Goal: Transaction & Acquisition: Purchase product/service

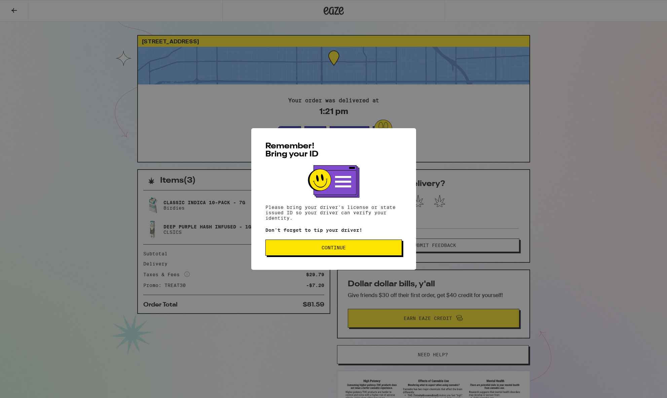
click at [354, 250] on span "Continue" at bounding box center [333, 247] width 125 height 5
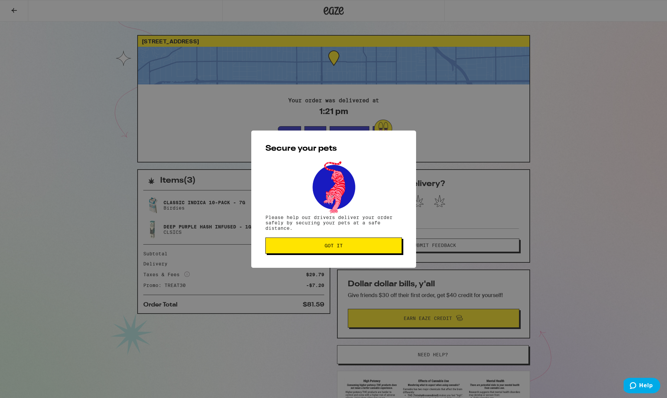
click at [354, 251] on button "Got it" at bounding box center [333, 245] width 137 height 16
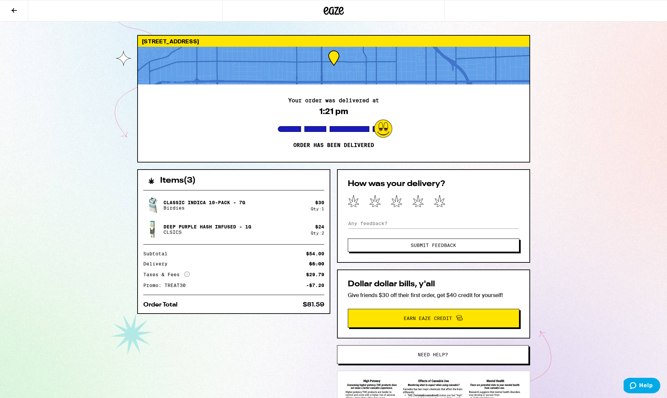
click at [337, 13] on icon at bounding box center [334, 11] width 10 height 8
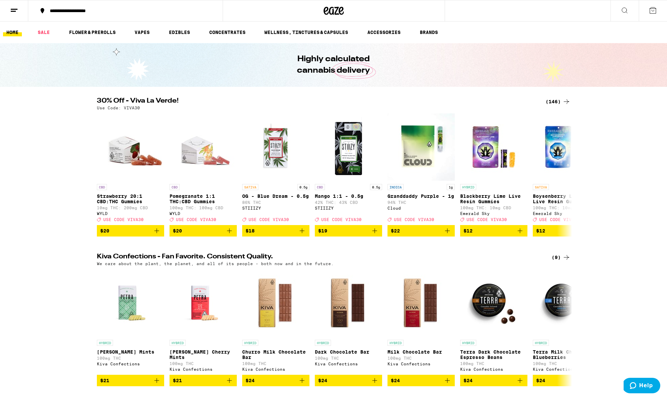
click at [551, 100] on div "(146)" at bounding box center [557, 102] width 25 height 8
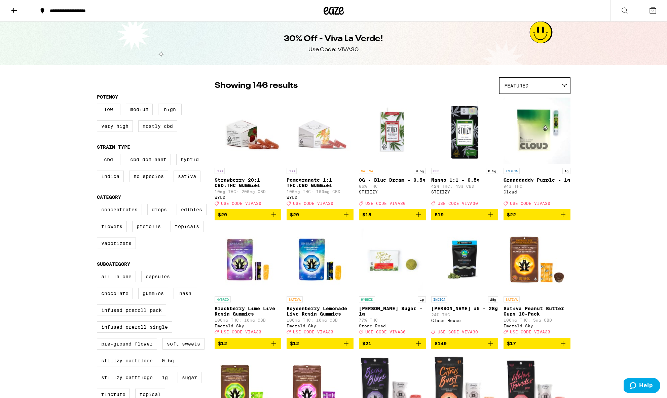
click at [331, 11] on icon at bounding box center [333, 11] width 20 height 12
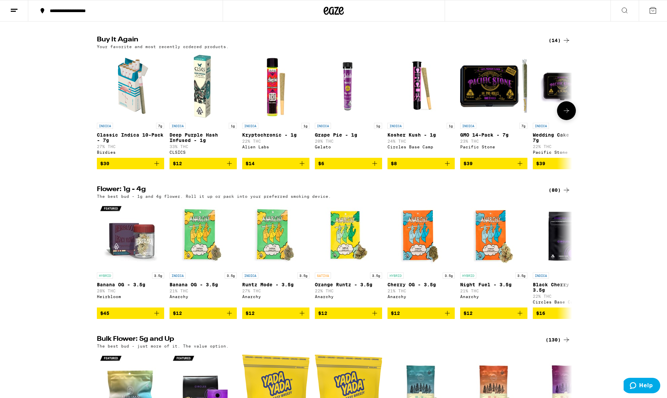
scroll to position [523, 0]
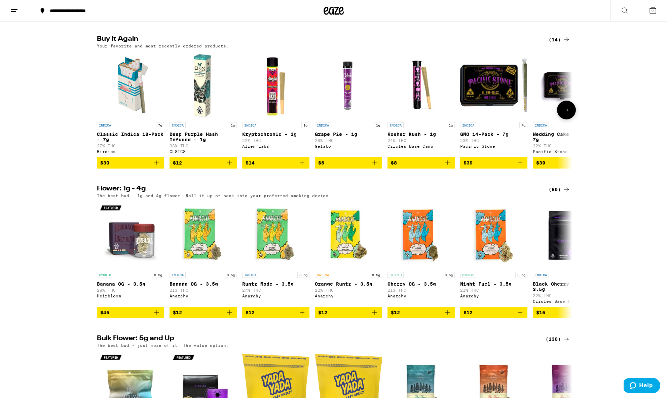
click at [155, 167] on icon "Add to bag" at bounding box center [157, 163] width 8 height 8
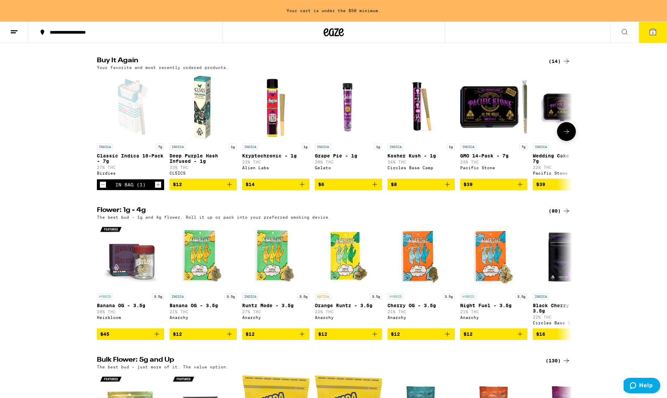
scroll to position [542, 0]
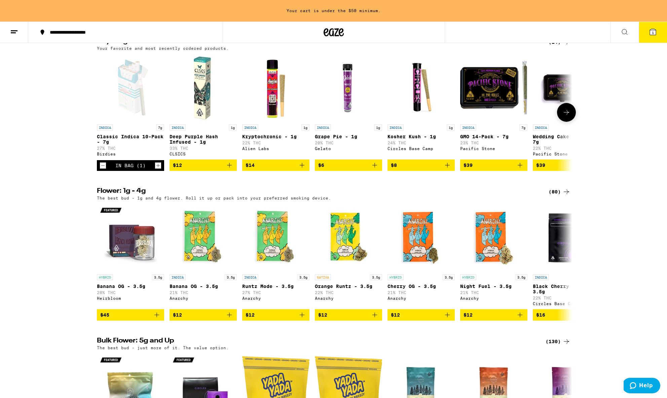
click at [446, 169] on icon "Add to bag" at bounding box center [447, 165] width 8 height 8
click at [230, 167] on icon "Add to bag" at bounding box center [229, 165] width 5 height 5
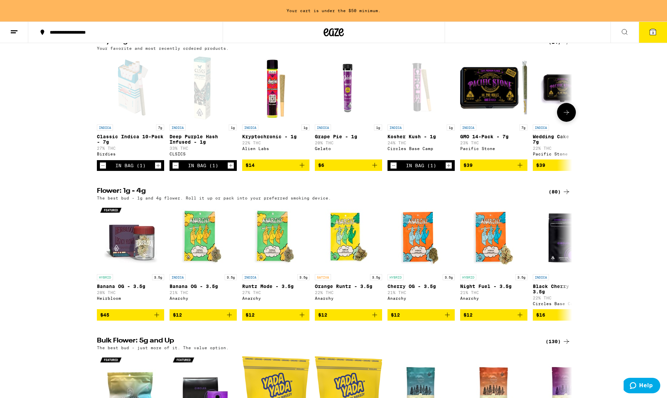
scroll to position [521, 0]
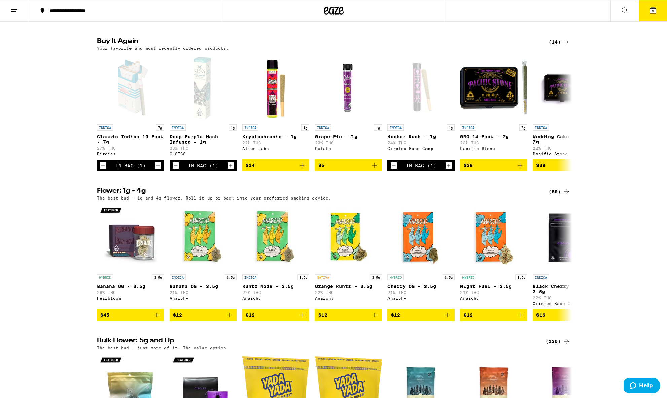
click at [657, 11] on button "3" at bounding box center [653, 10] width 28 height 21
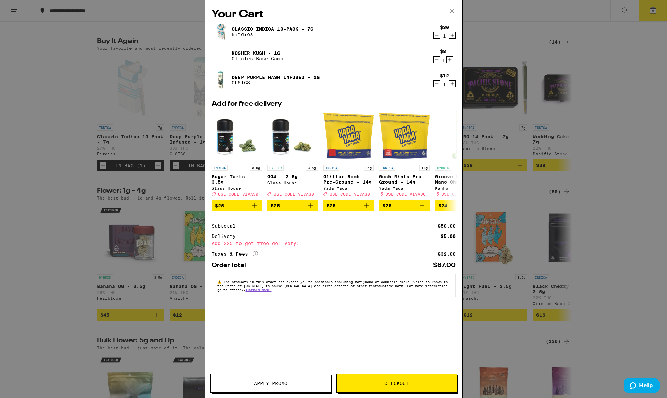
click at [403, 382] on span "Checkout" at bounding box center [396, 383] width 24 height 5
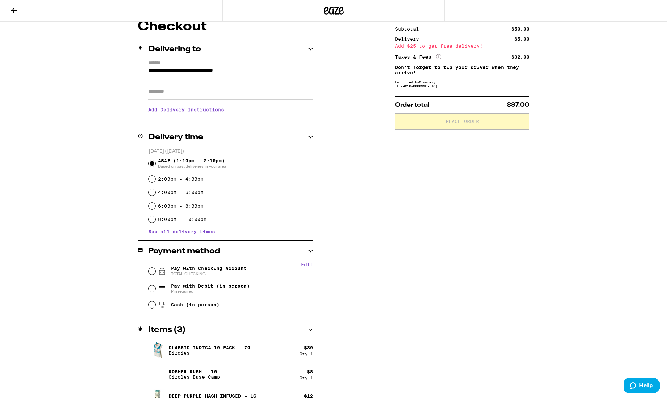
scroll to position [77, 0]
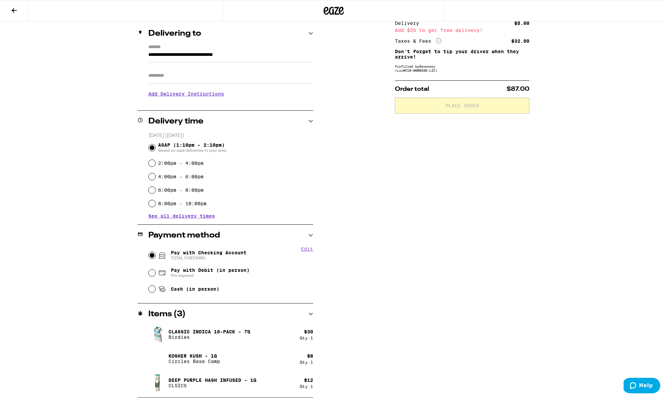
click at [151, 256] on input "Pay with Checking Account TOTAL CHECKING" at bounding box center [152, 255] width 7 height 7
radio input "true"
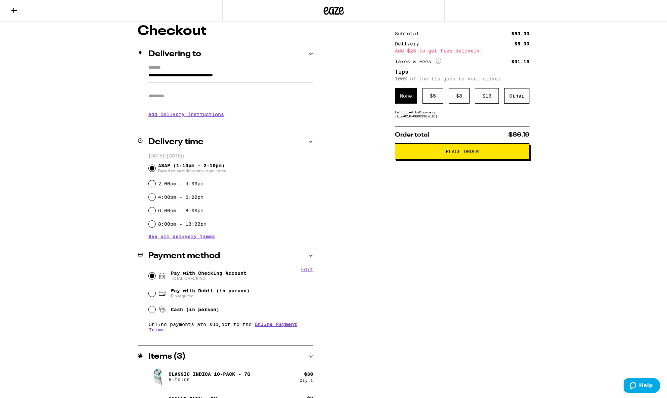
scroll to position [55, 0]
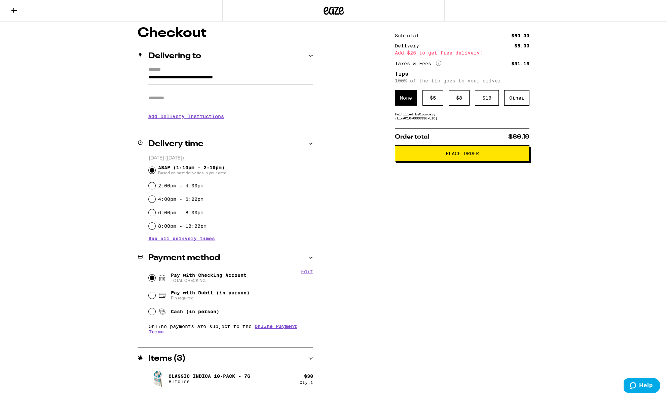
click at [472, 156] on span "Place Order" at bounding box center [462, 153] width 33 height 5
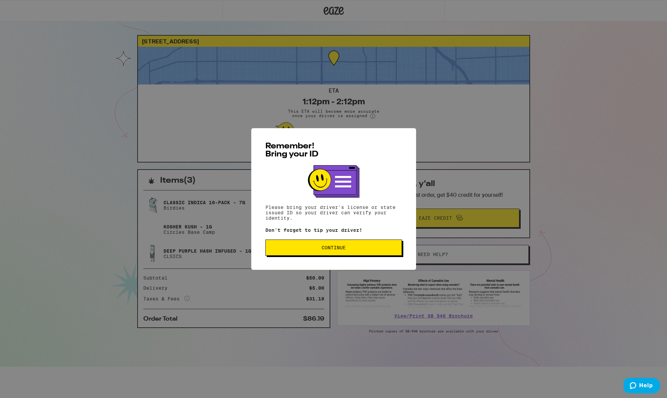
click at [353, 249] on span "Continue" at bounding box center [333, 247] width 125 height 5
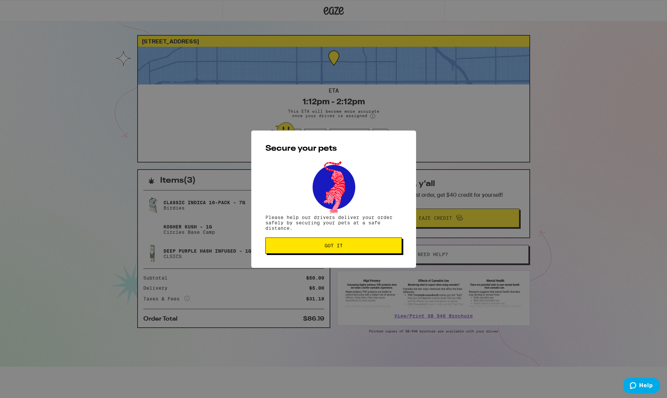
click at [353, 251] on button "Got it" at bounding box center [333, 245] width 137 height 16
